Goal: Check status: Check status

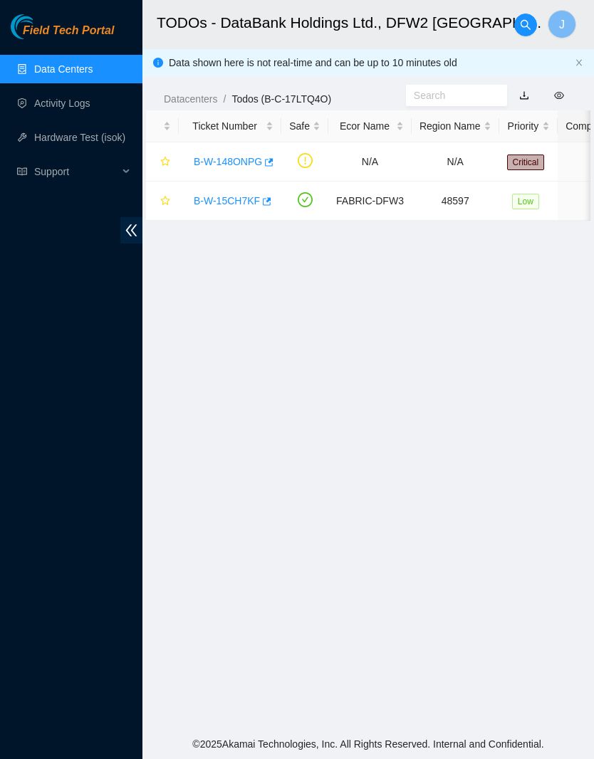
scroll to position [-184, 0]
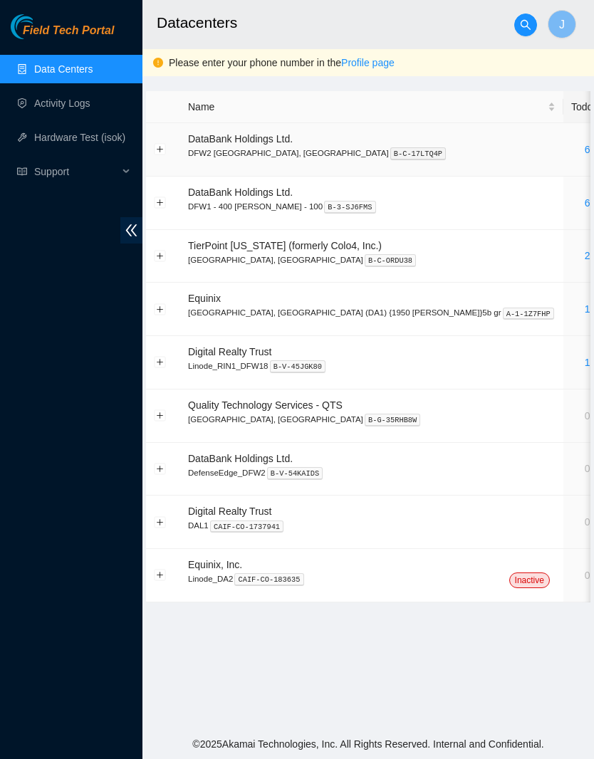
click at [584, 147] on link "6" at bounding box center [587, 149] width 6 height 11
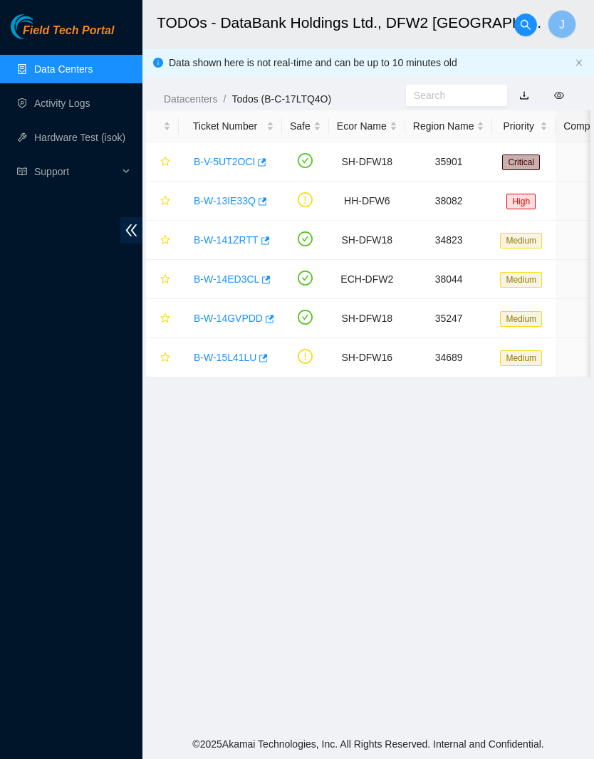
click at [244, 202] on link "B-W-13IE33Q" at bounding box center [225, 200] width 62 height 11
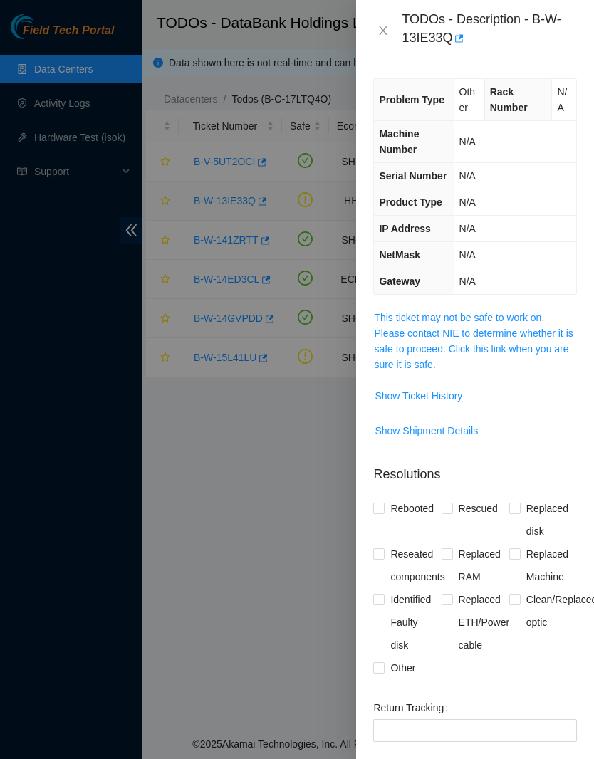
click at [457, 403] on button "Show Ticket History" at bounding box center [418, 395] width 89 height 23
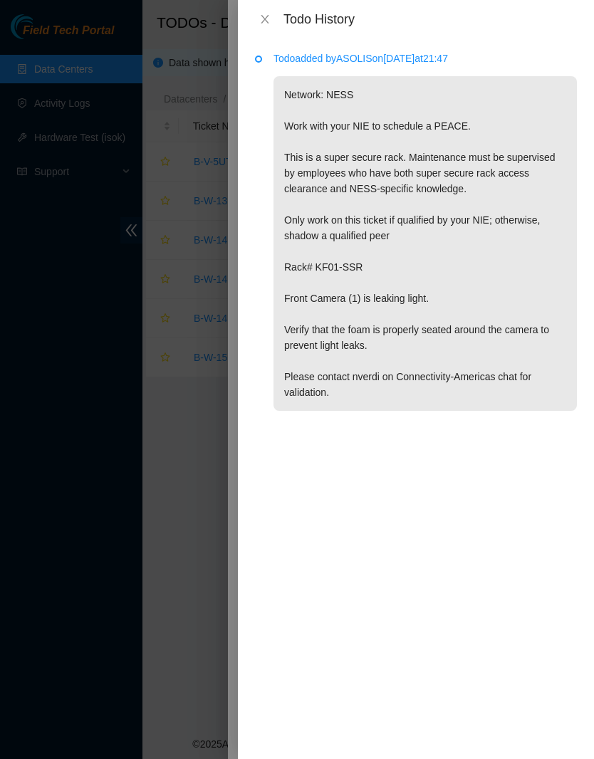
click at [268, 23] on icon "close" at bounding box center [265, 19] width 8 height 9
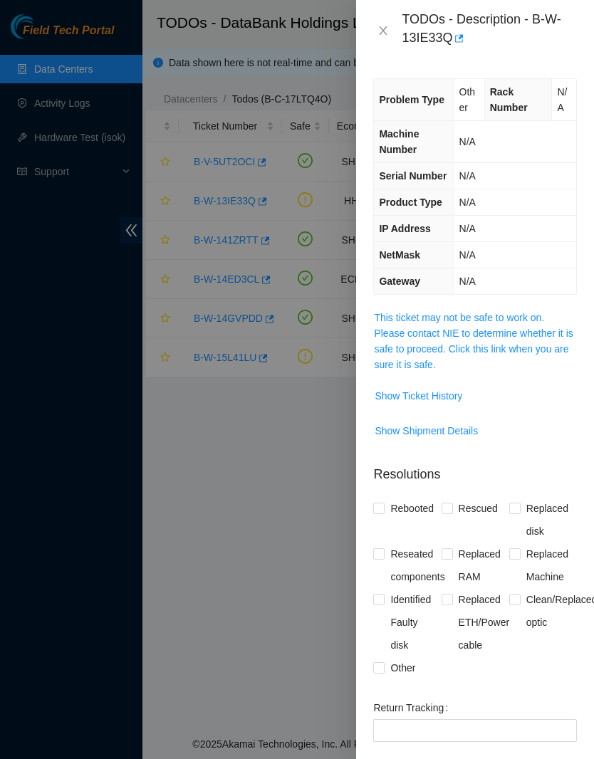
click at [382, 33] on icon "close" at bounding box center [382, 30] width 11 height 11
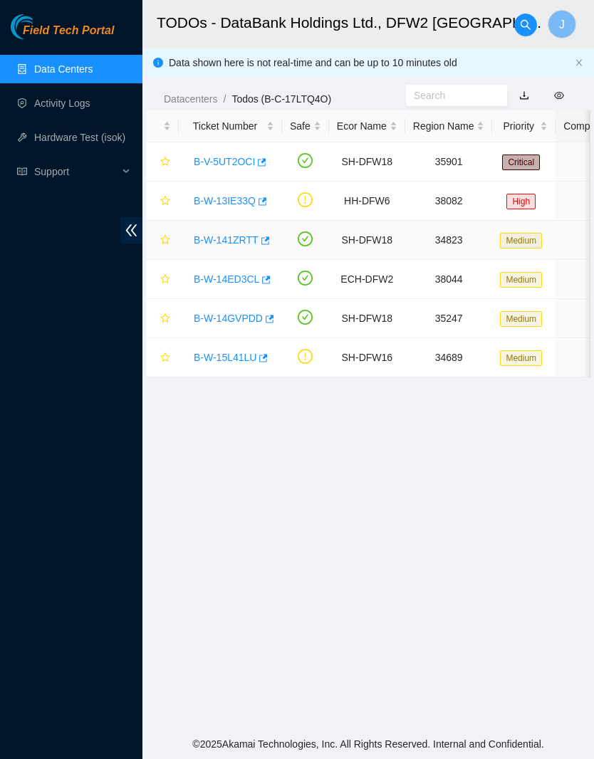
click at [241, 238] on link "B-W-141ZRTT" at bounding box center [226, 239] width 65 height 11
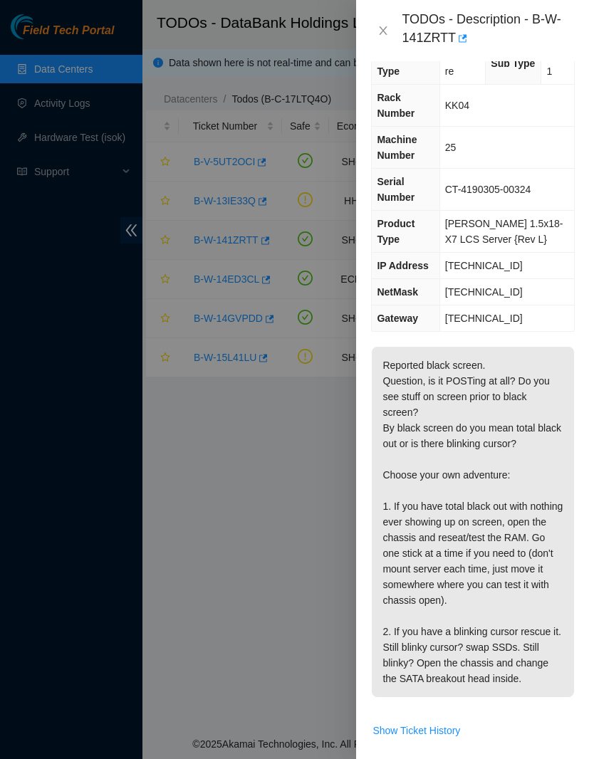
scroll to position [34, 2]
